Goal: Task Accomplishment & Management: Manage account settings

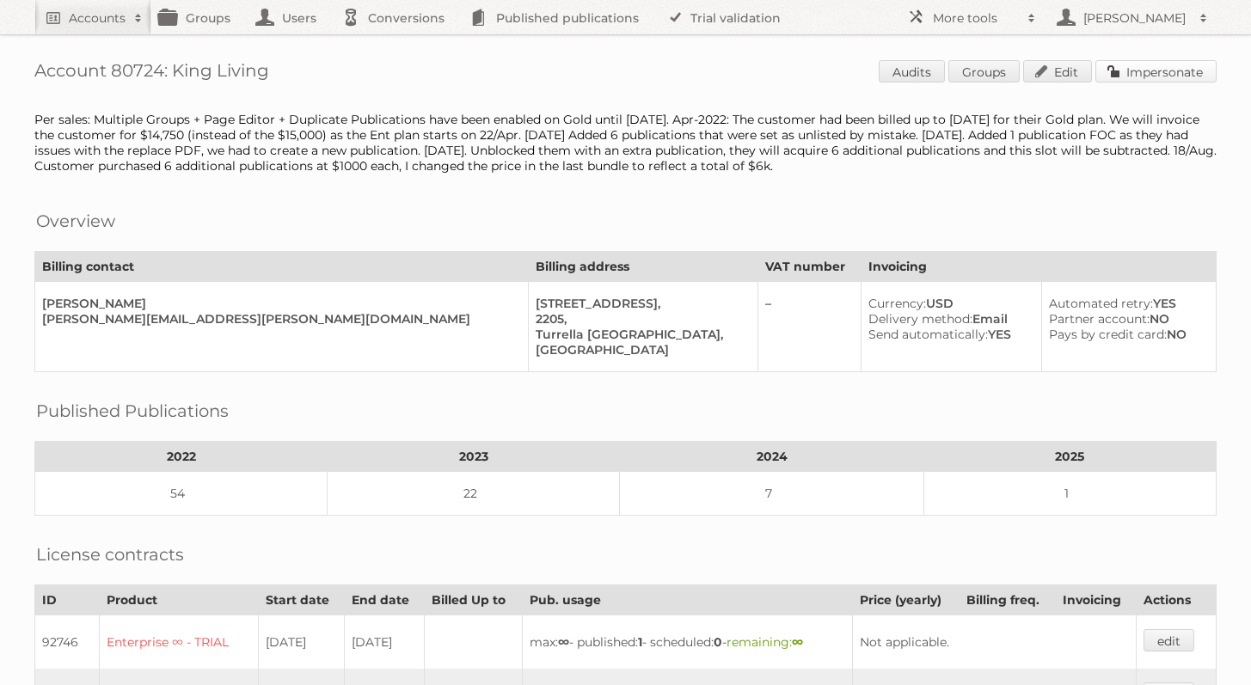
click at [1137, 64] on link "Impersonate" at bounding box center [1155, 71] width 121 height 22
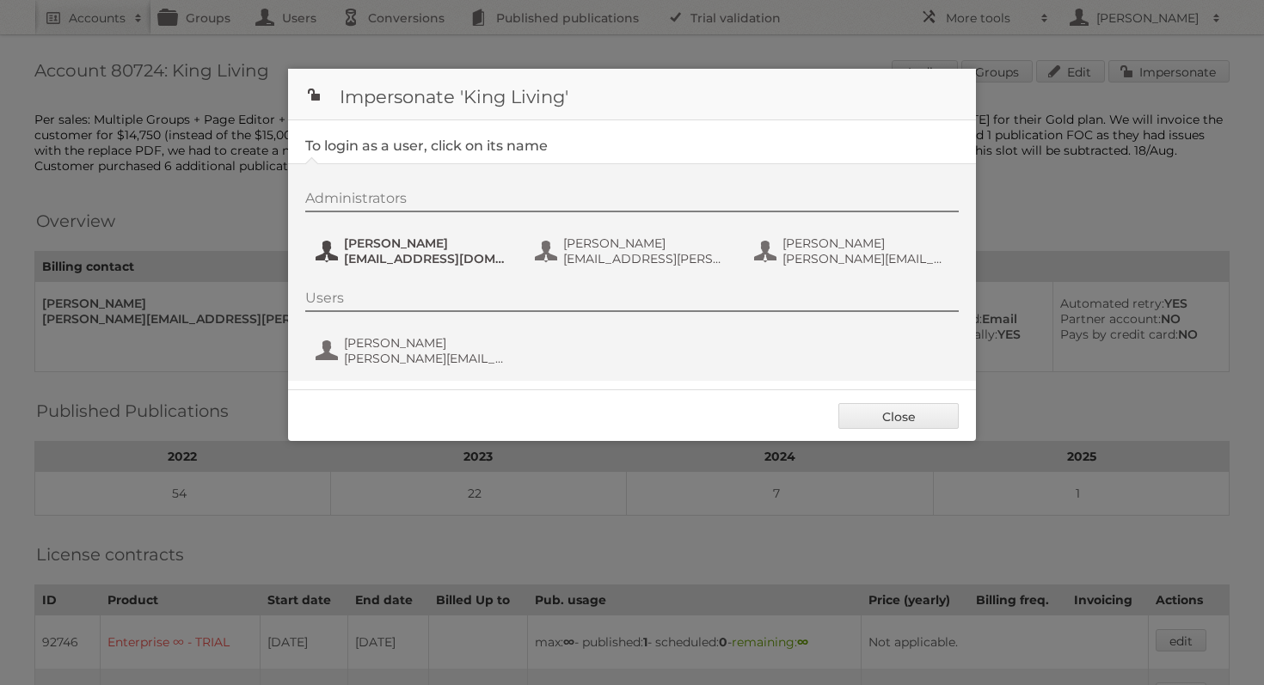
click at [401, 264] on span "[EMAIL_ADDRESS][DOMAIN_NAME]" at bounding box center [427, 258] width 167 height 15
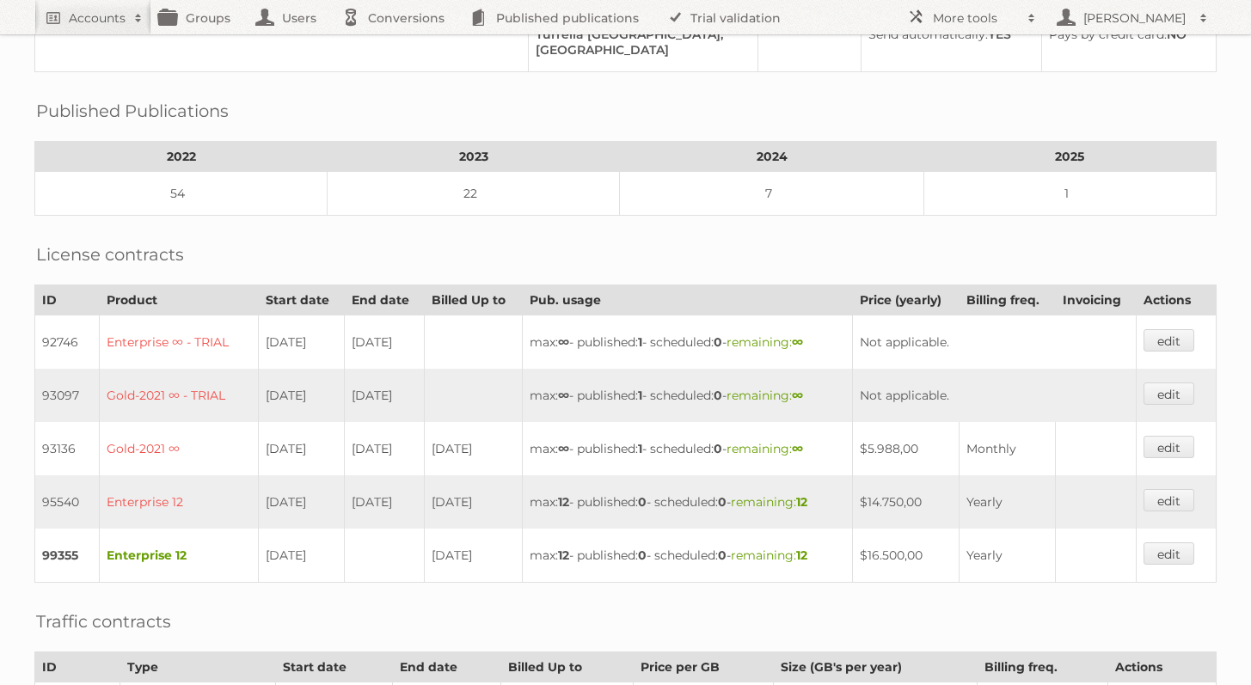
scroll to position [389, 0]
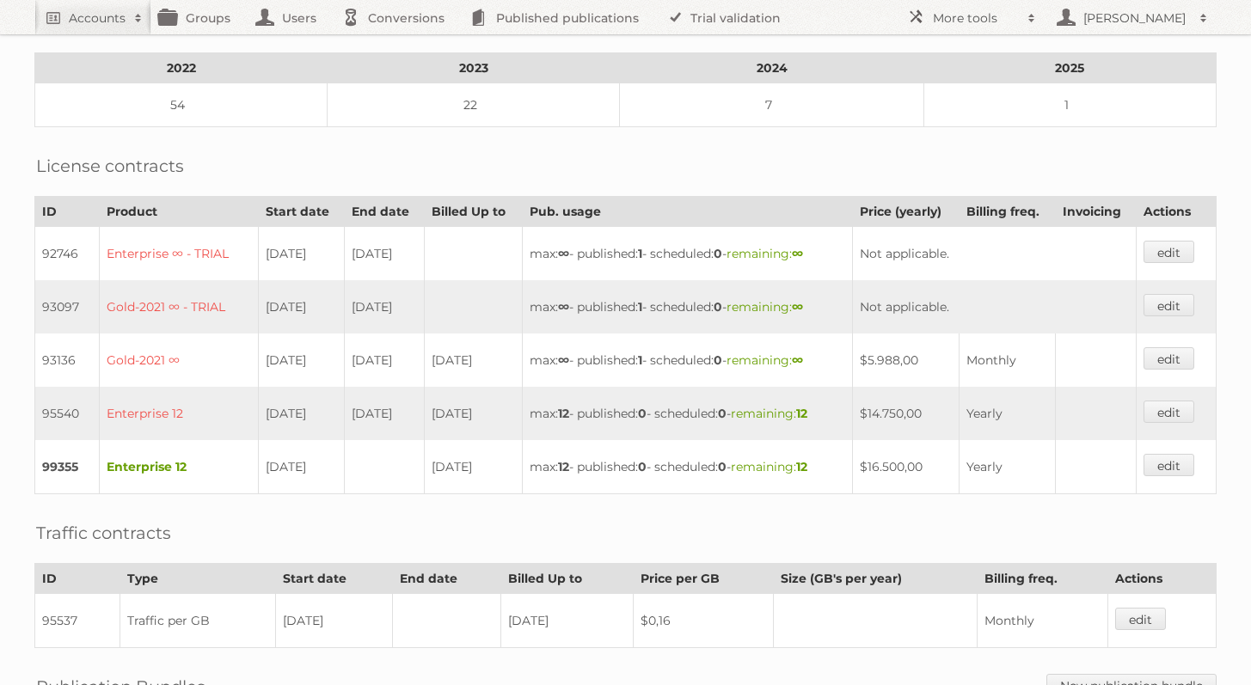
drag, startPoint x: 285, startPoint y: 457, endPoint x: 392, endPoint y: 452, distance: 106.7
click at [392, 452] on tr "99355 Enterprise 12 [DATE] [DATE] max: 12 - published: 0 - scheduled: 0 - remai…" at bounding box center [625, 467] width 1181 height 54
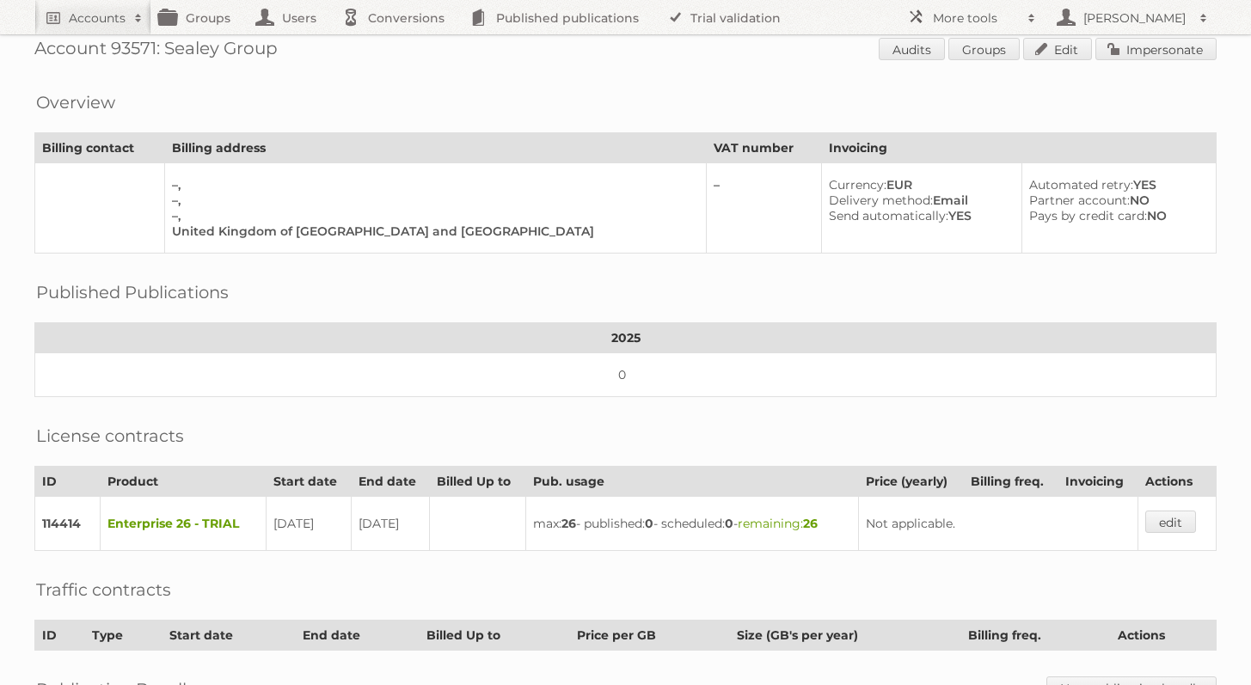
scroll to position [45, 0]
